Goal: Task Accomplishment & Management: Complete application form

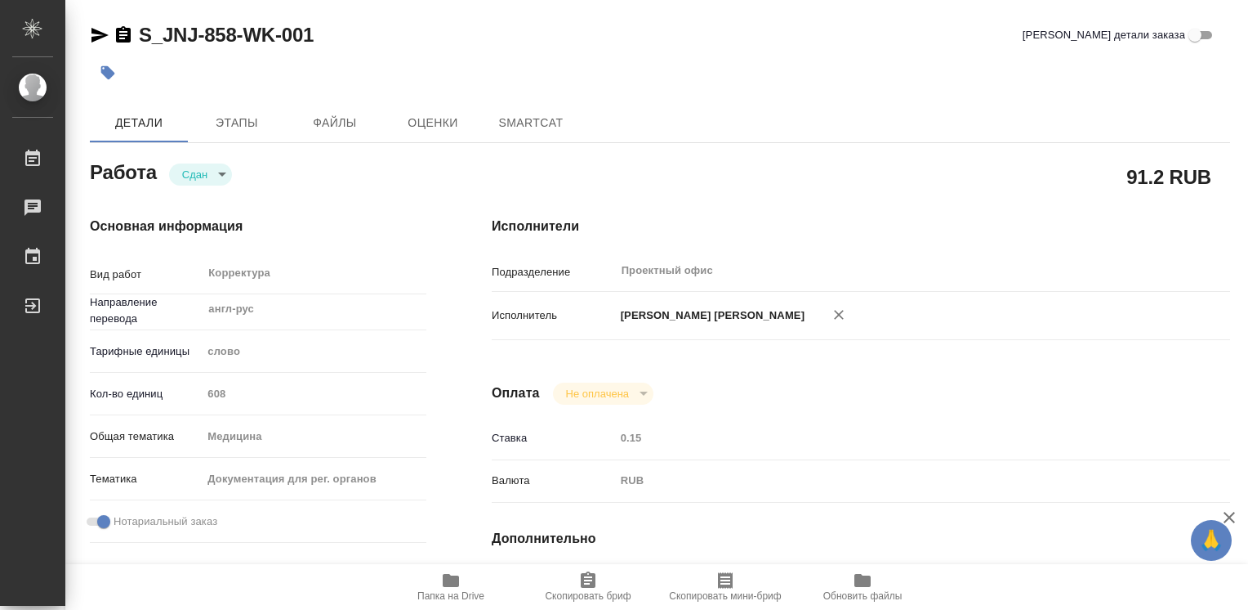
type textarea "x"
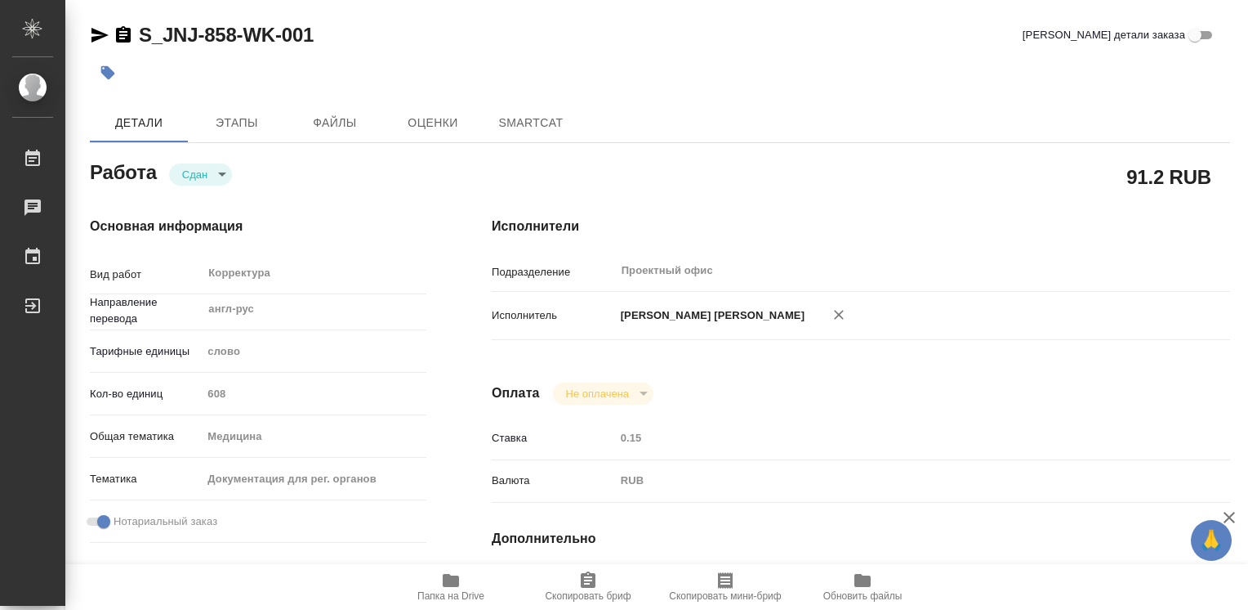
type textarea "x"
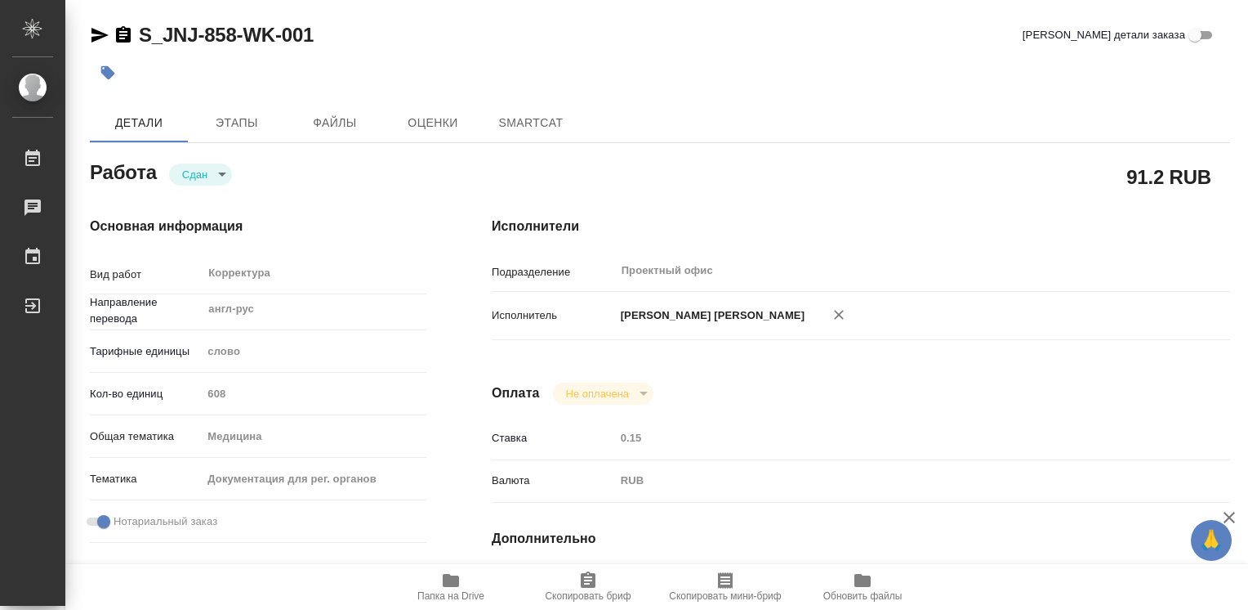
type textarea "x"
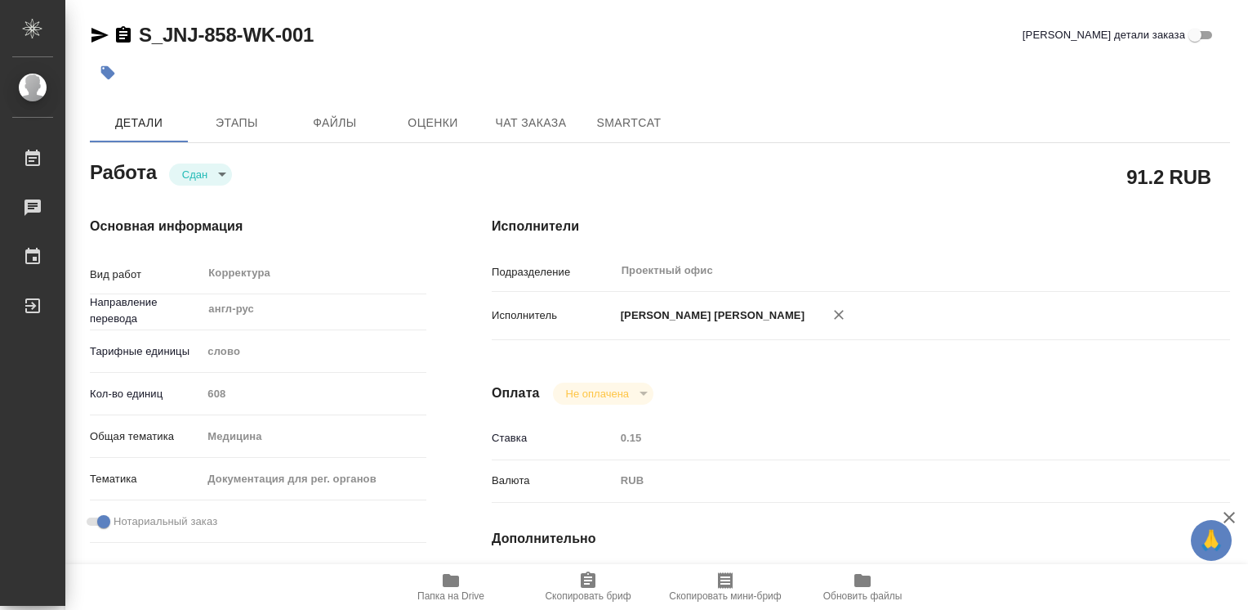
type textarea "x"
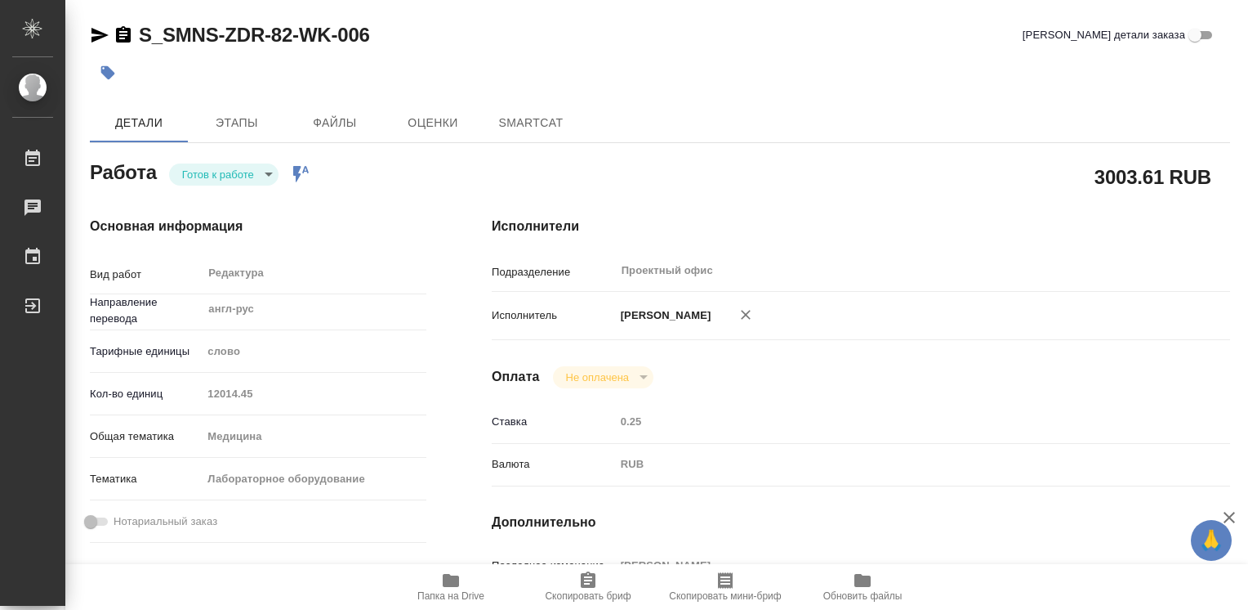
type textarea "x"
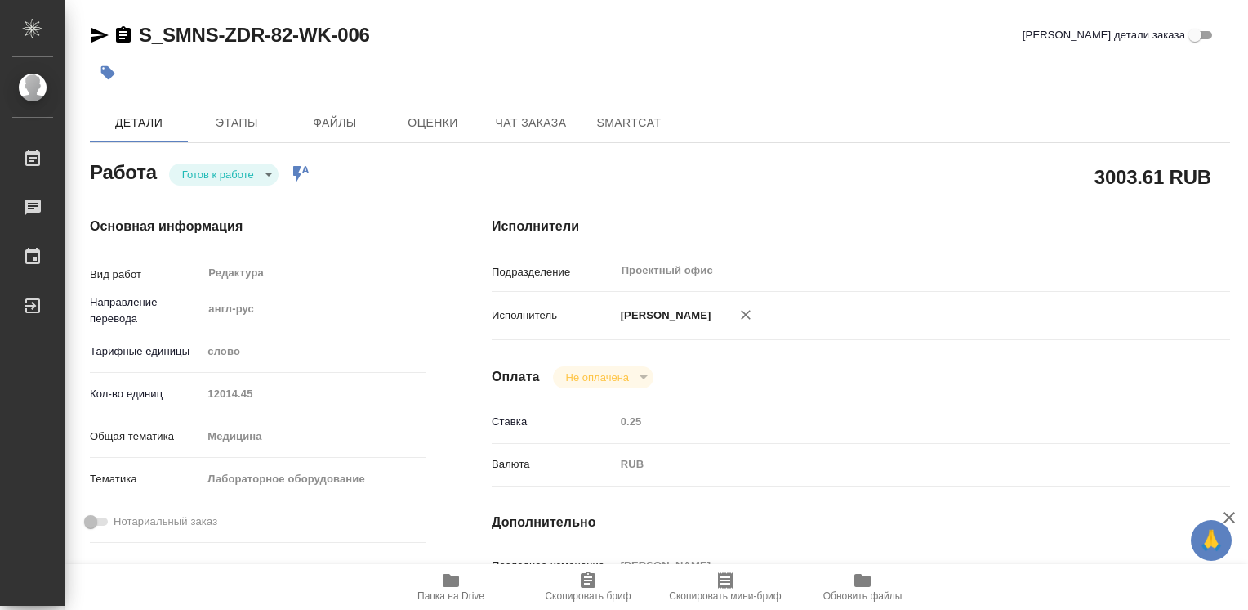
type textarea "x"
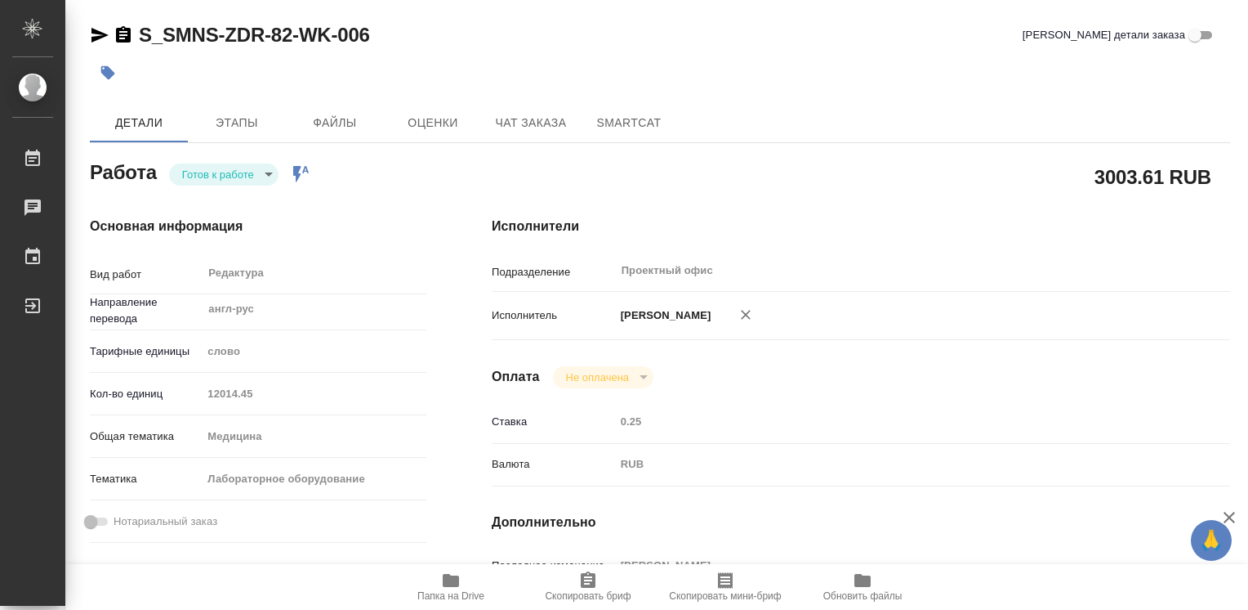
type textarea "x"
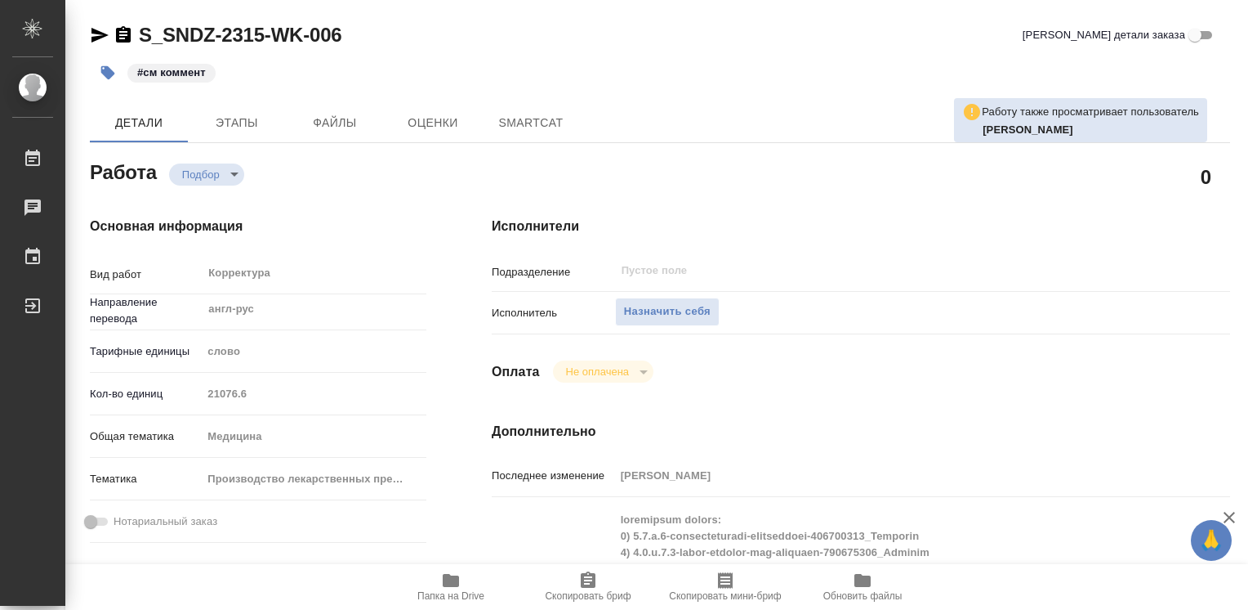
type textarea "x"
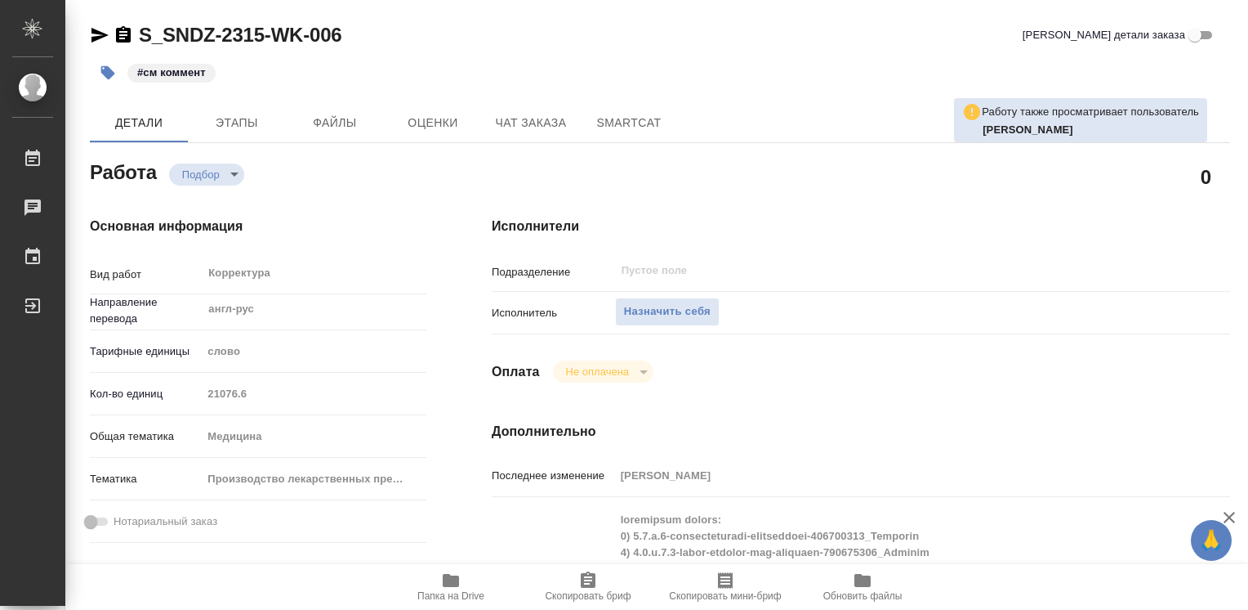
type textarea "x"
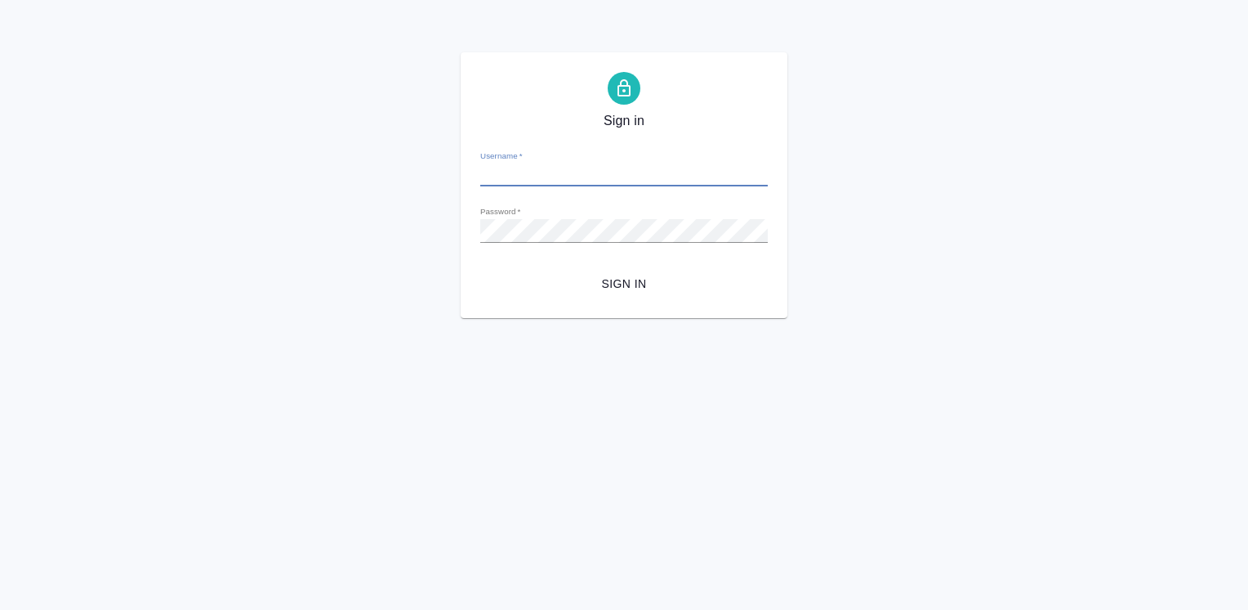
type input "[EMAIL_ADDRESS][DOMAIN_NAME]"
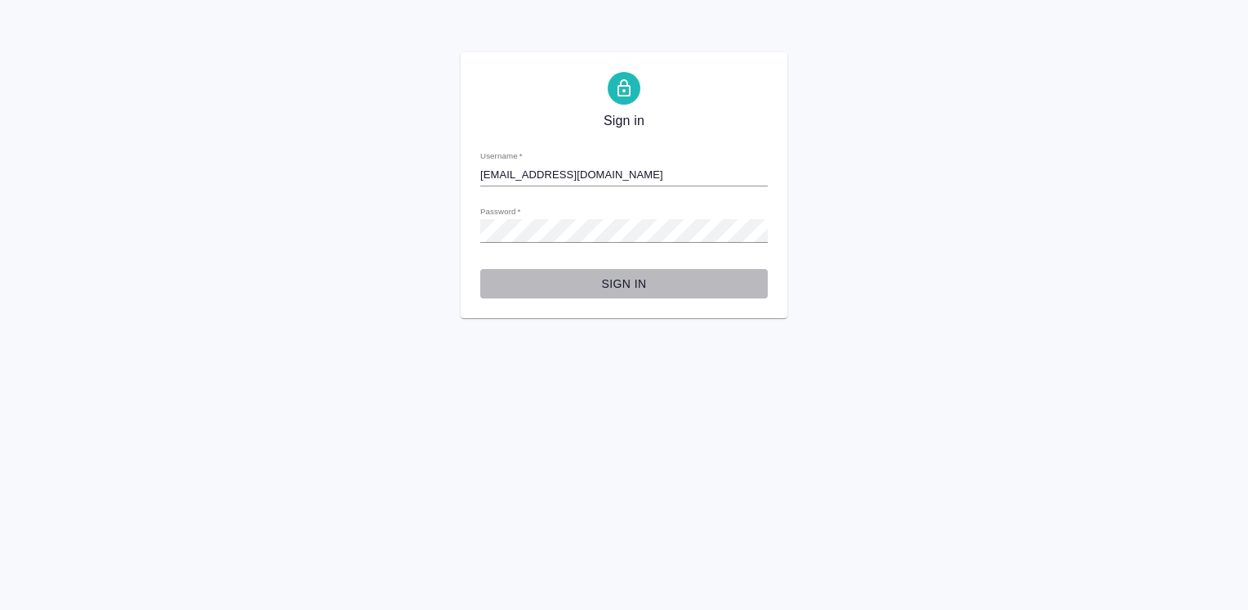
click at [620, 276] on span "Sign in" at bounding box center [623, 284] width 261 height 20
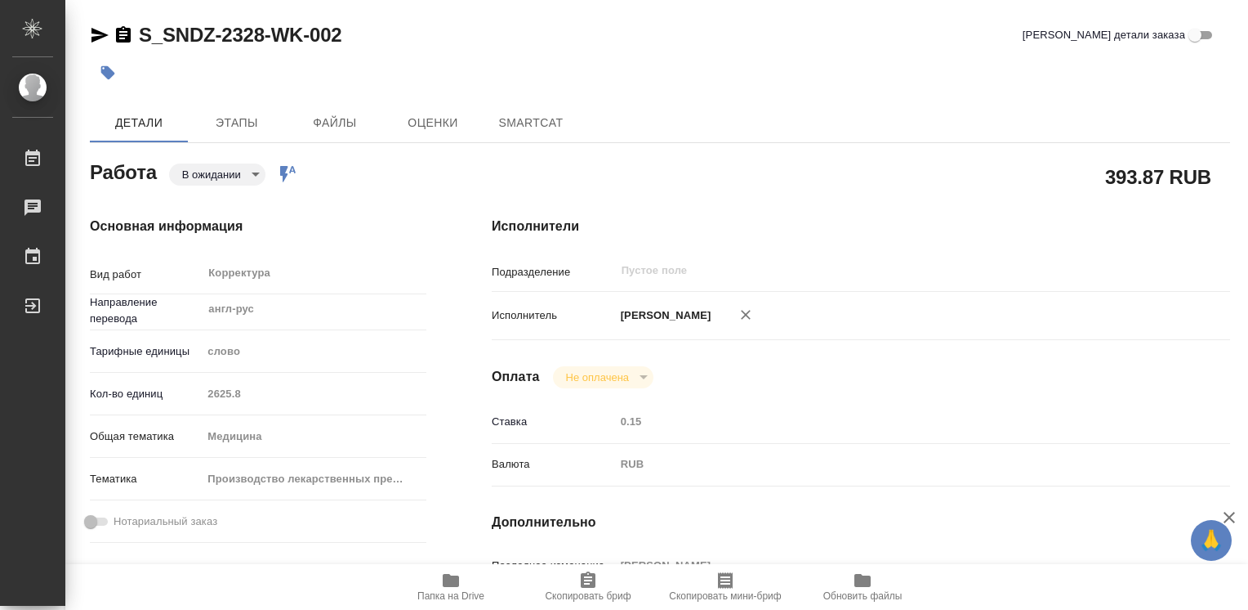
type textarea "x"
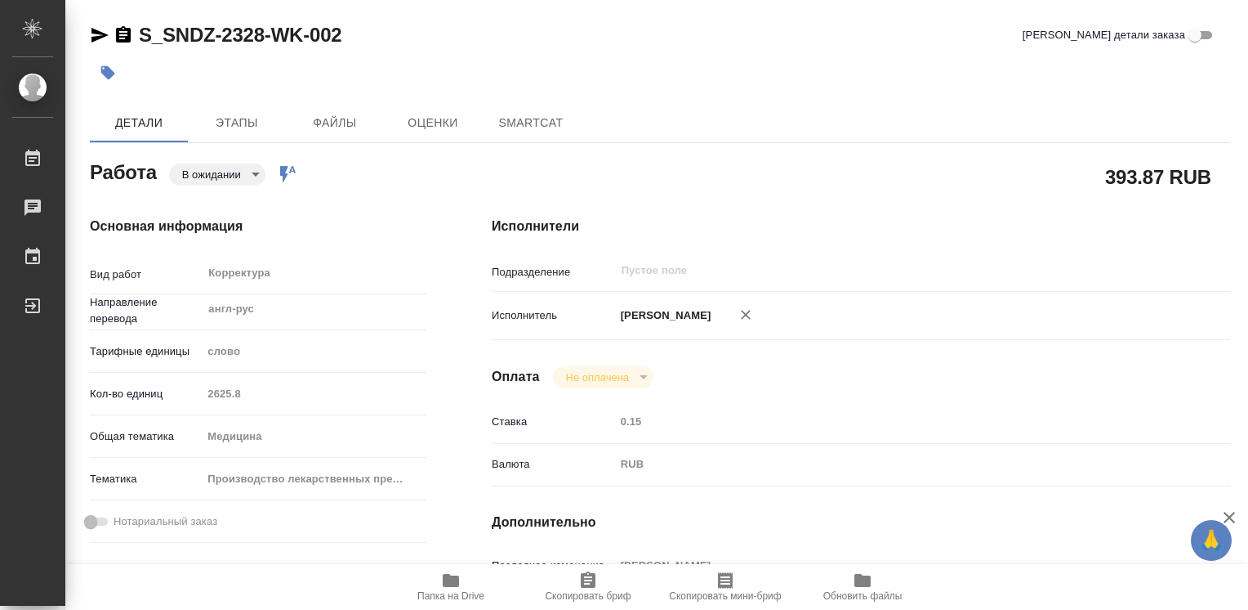
type textarea "x"
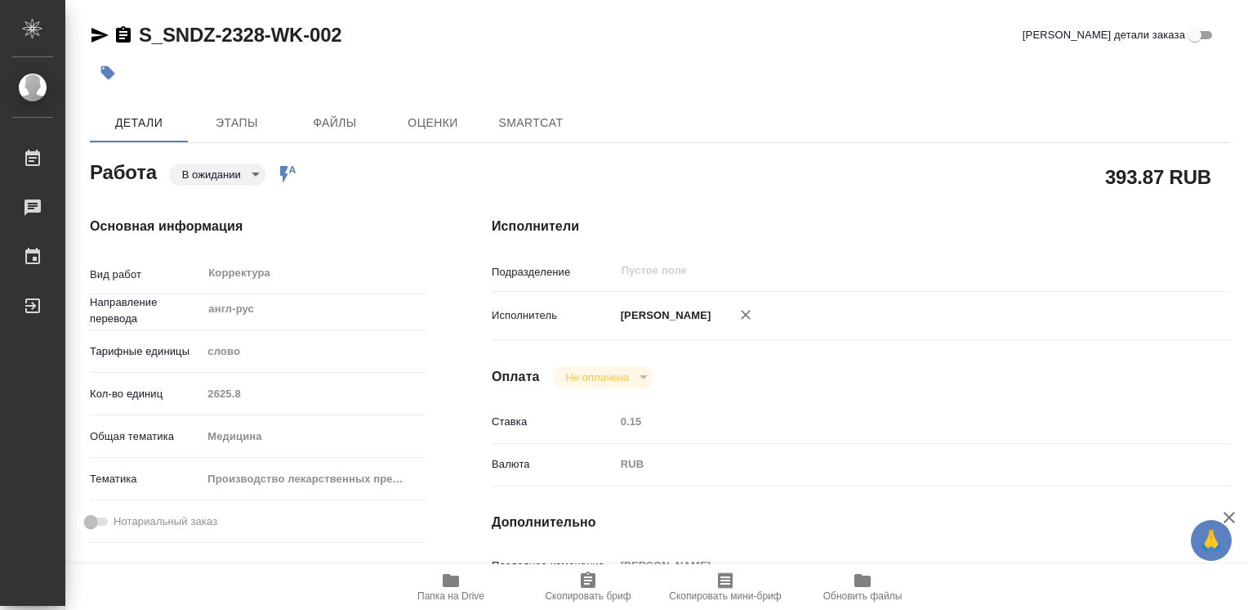
type textarea "x"
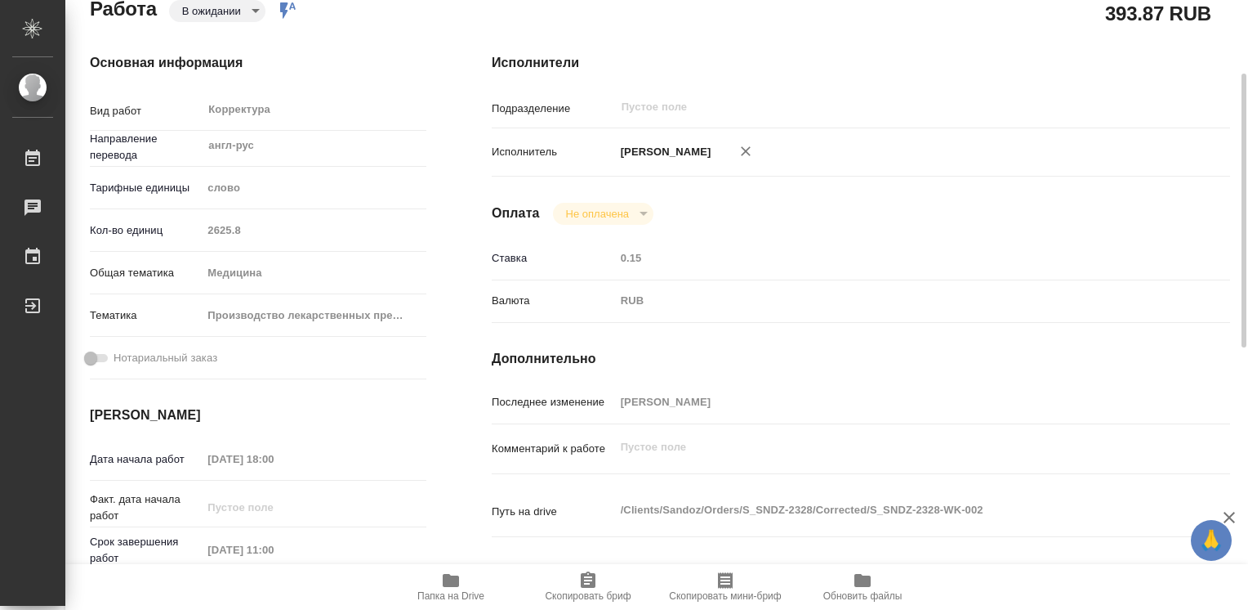
type textarea "x"
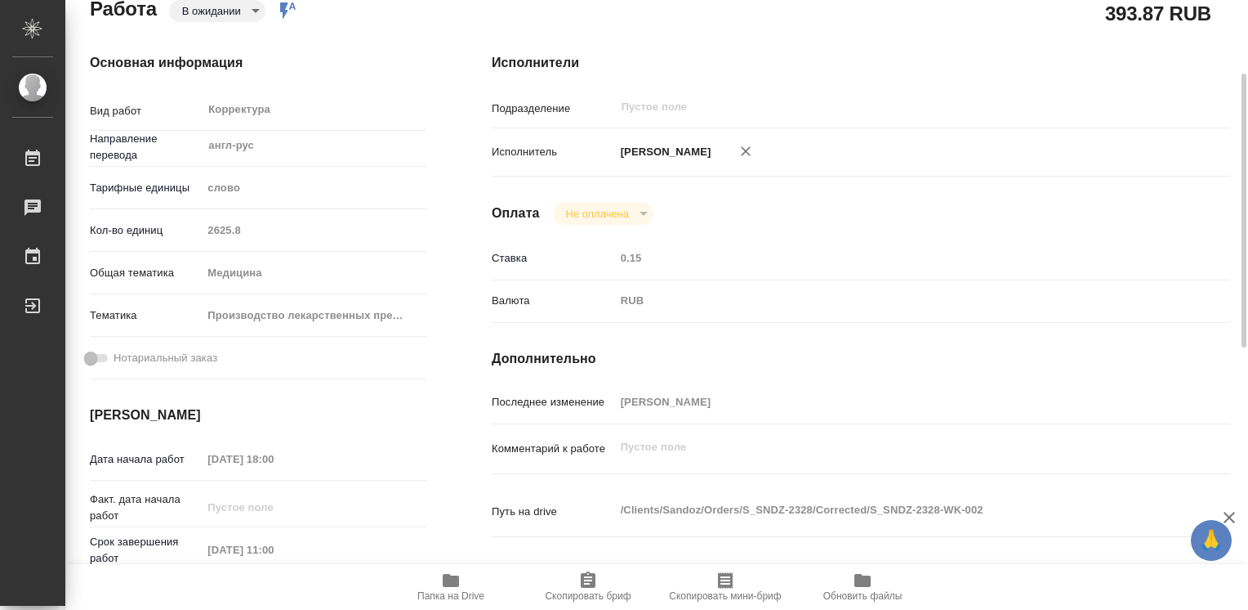
scroll to position [409, 0]
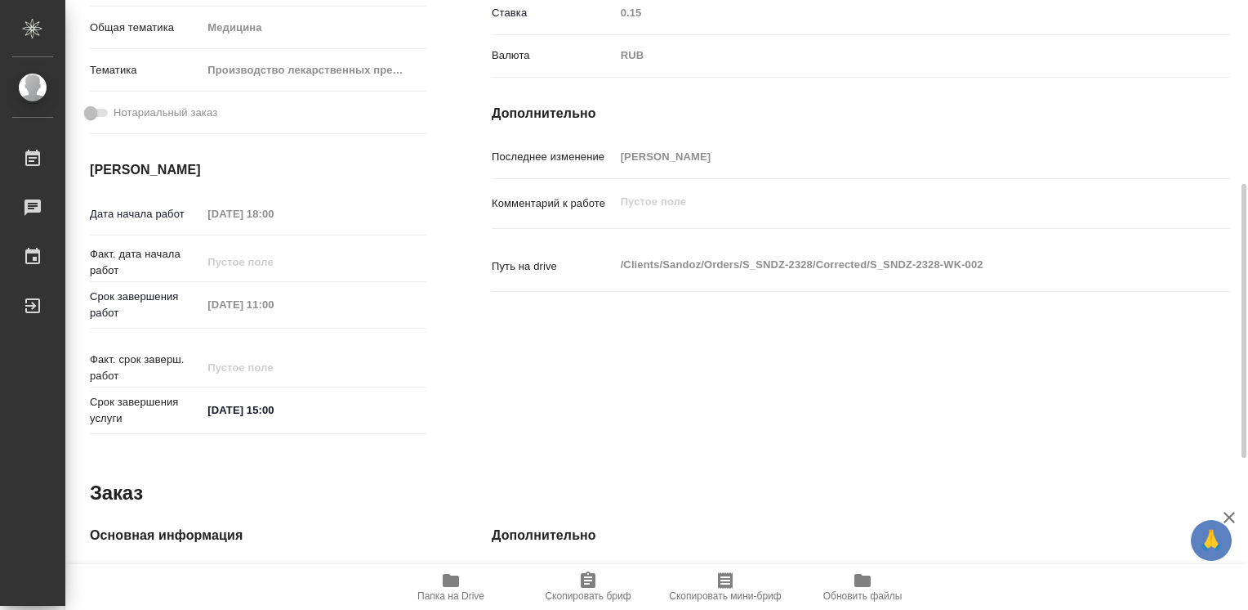
type textarea "x"
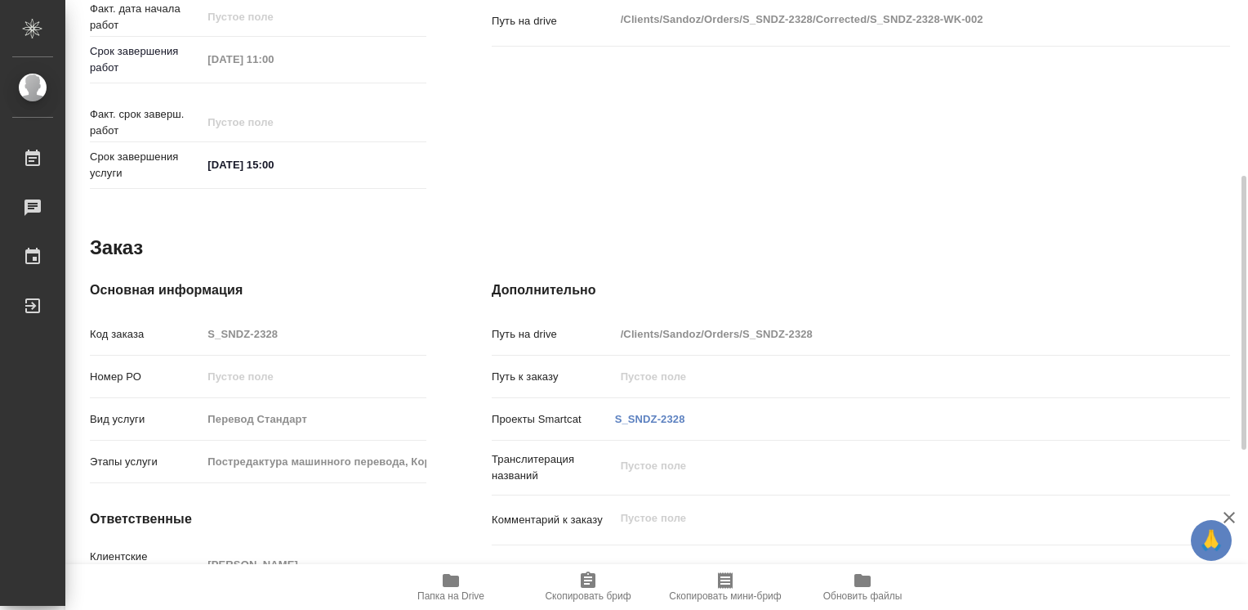
scroll to position [735, 0]
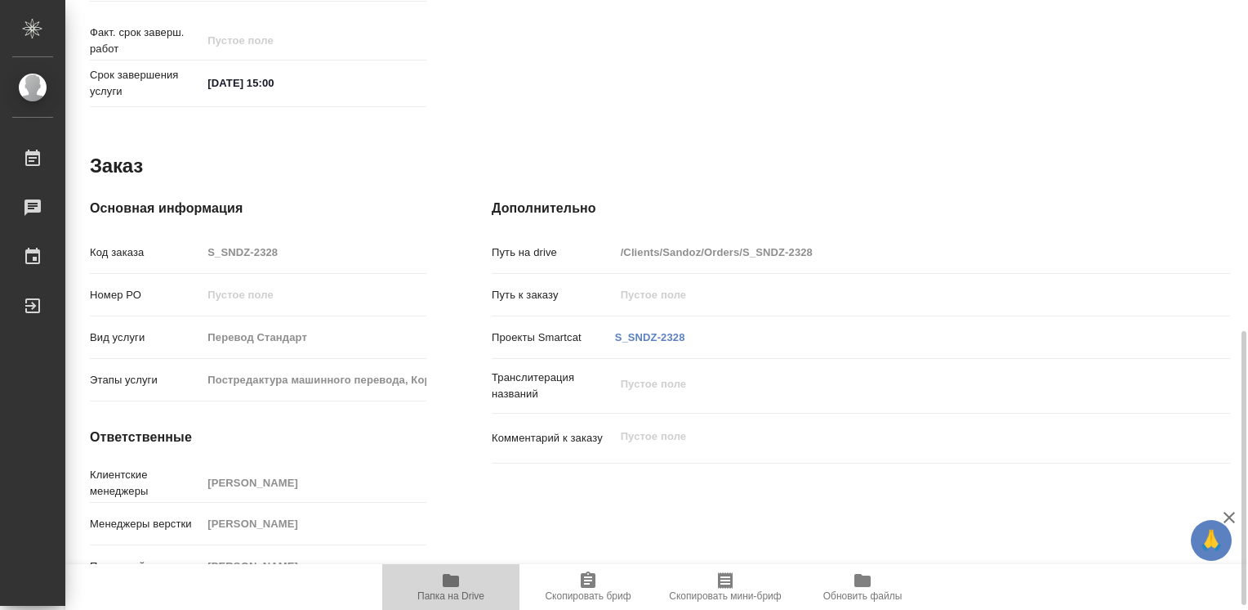
click at [451, 583] on icon "button" at bounding box center [451, 580] width 16 height 13
